Goal: Transaction & Acquisition: Obtain resource

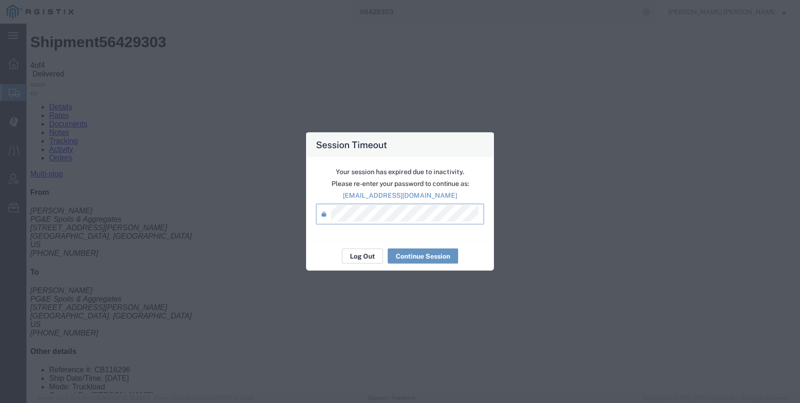
click at [370, 258] on button "Log Out" at bounding box center [362, 256] width 41 height 15
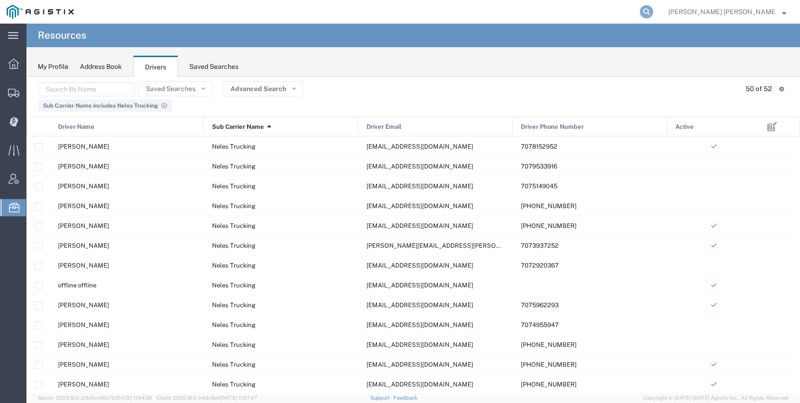
click at [653, 9] on icon at bounding box center [646, 11] width 13 height 13
click at [611, 13] on input "search" at bounding box center [496, 11] width 287 height 23
paste input "56405608"
type input "56405608"
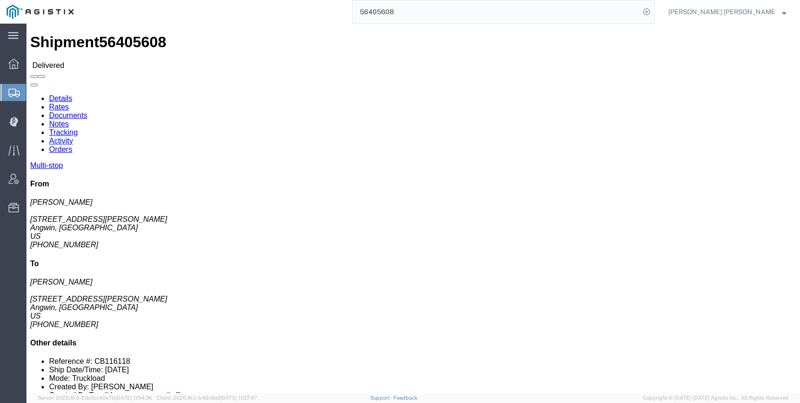
click link "Documents"
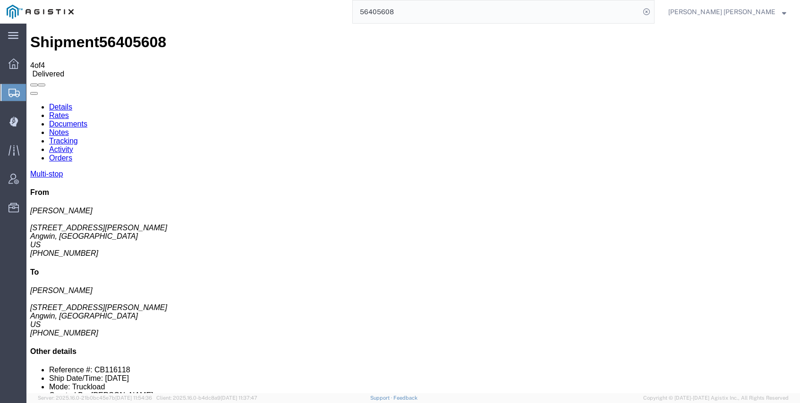
checkbox input "true"
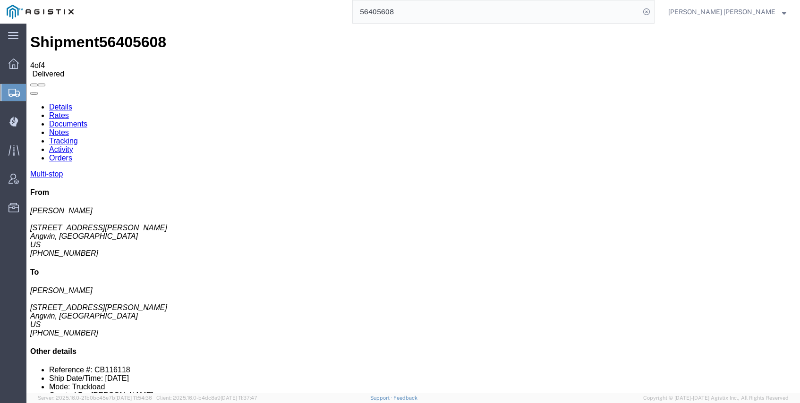
checkbox input "true"
